Goal: Task Accomplishment & Management: Use online tool/utility

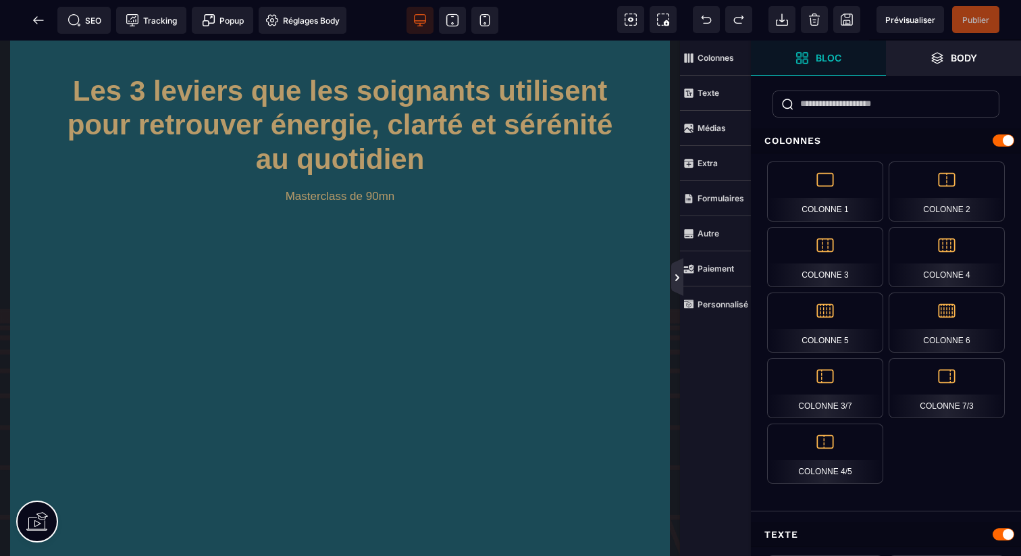
click at [674, 280] on icon at bounding box center [677, 277] width 11 height 11
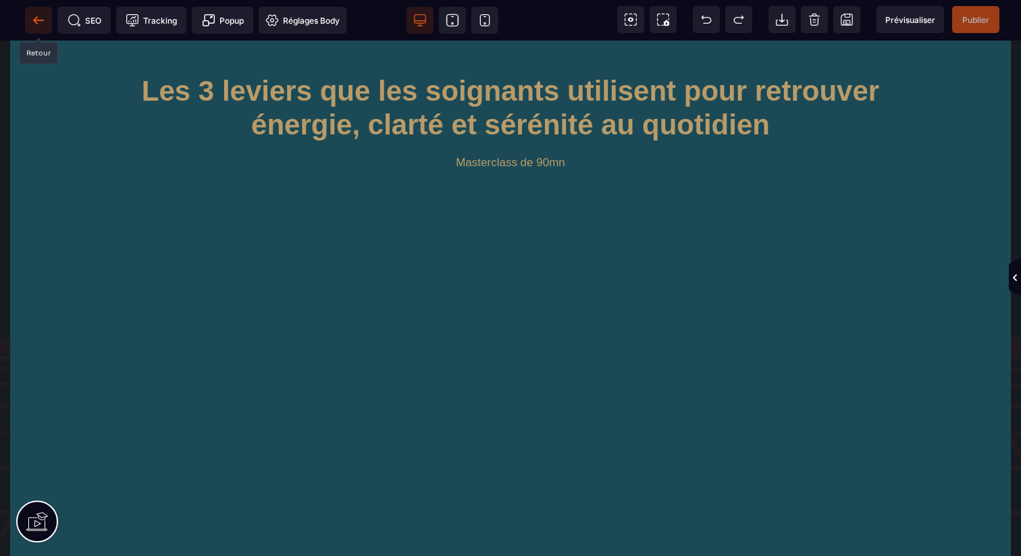
click at [45, 26] on span at bounding box center [38, 20] width 27 height 27
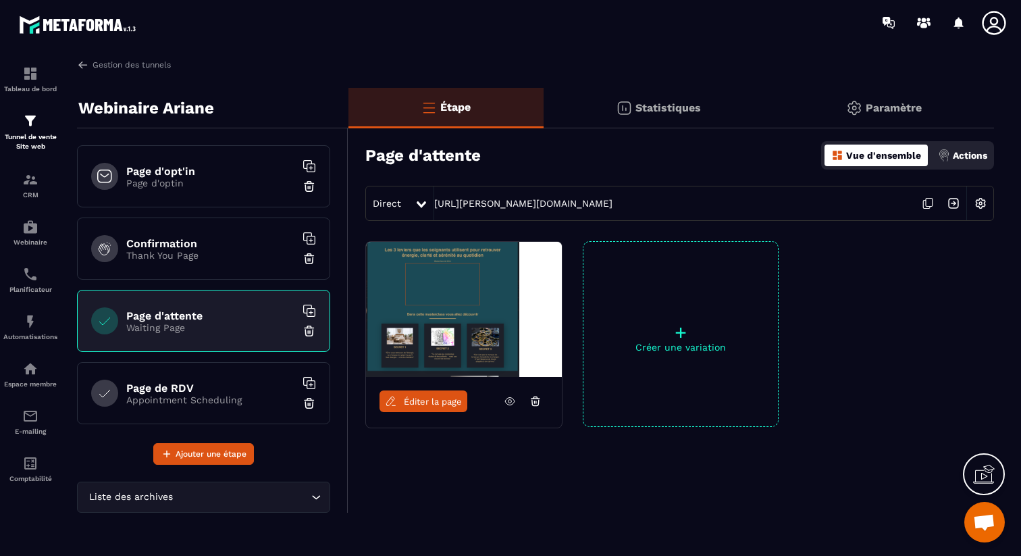
click at [228, 174] on h6 "Page d'opt'in" at bounding box center [210, 171] width 169 height 13
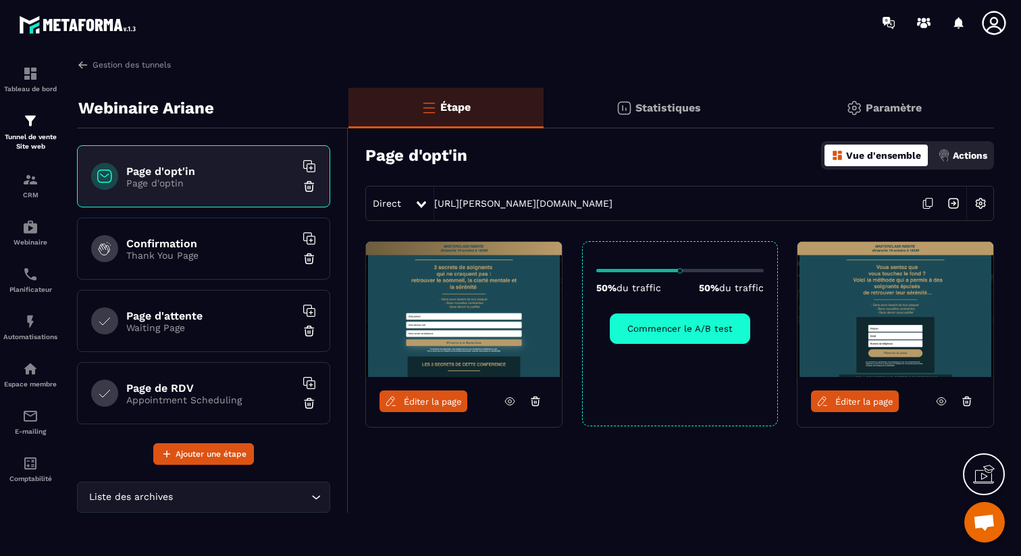
click at [514, 401] on icon at bounding box center [510, 401] width 12 height 12
click at [213, 260] on p "Thank You Page" at bounding box center [210, 255] width 169 height 11
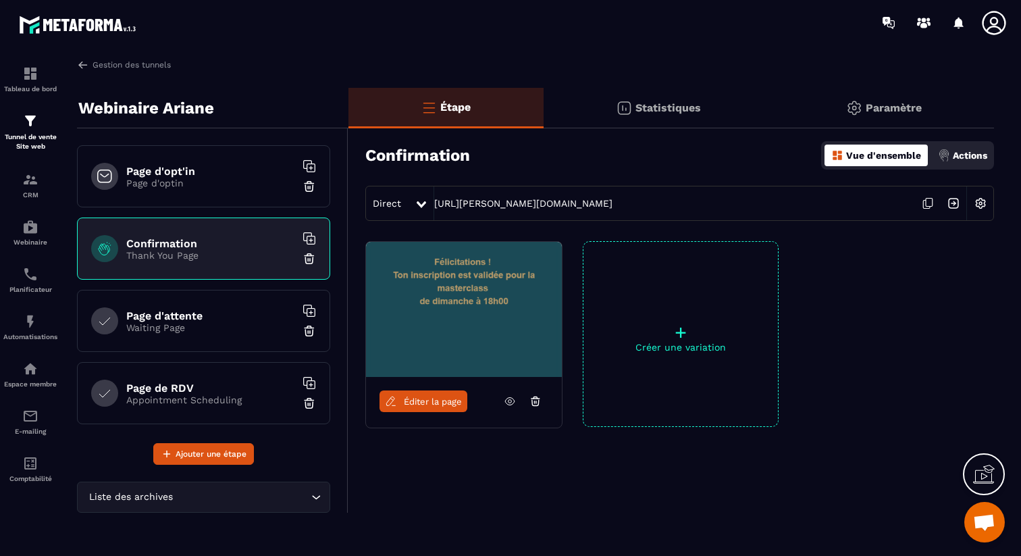
click at [510, 400] on icon at bounding box center [510, 401] width 3 height 3
click at [447, 407] on link "Éditer la page" at bounding box center [424, 401] width 88 height 22
